Goal: Task Accomplishment & Management: Use online tool/utility

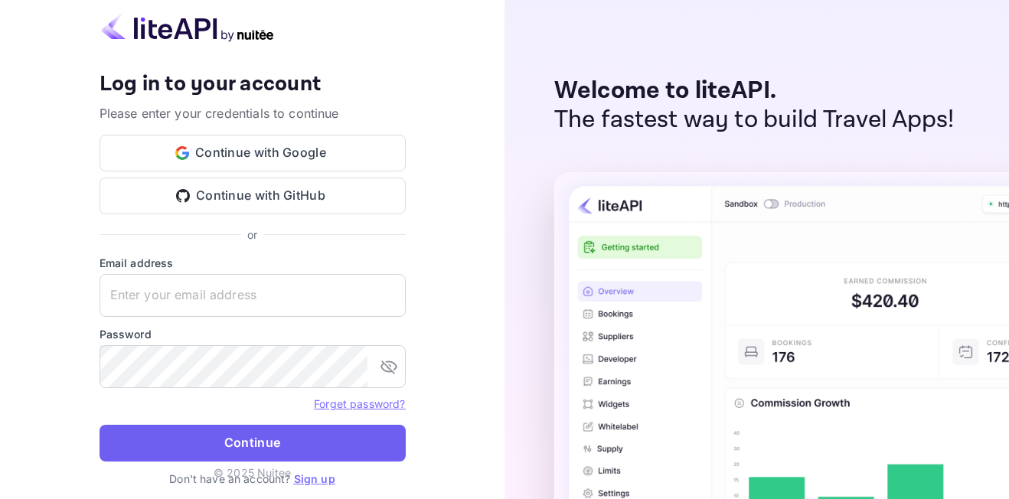
type input "adminpassword_support@yandex-team.ru"
click at [362, 439] on button "Continue" at bounding box center [253, 443] width 306 height 37
